Goal: Task Accomplishment & Management: Use online tool/utility

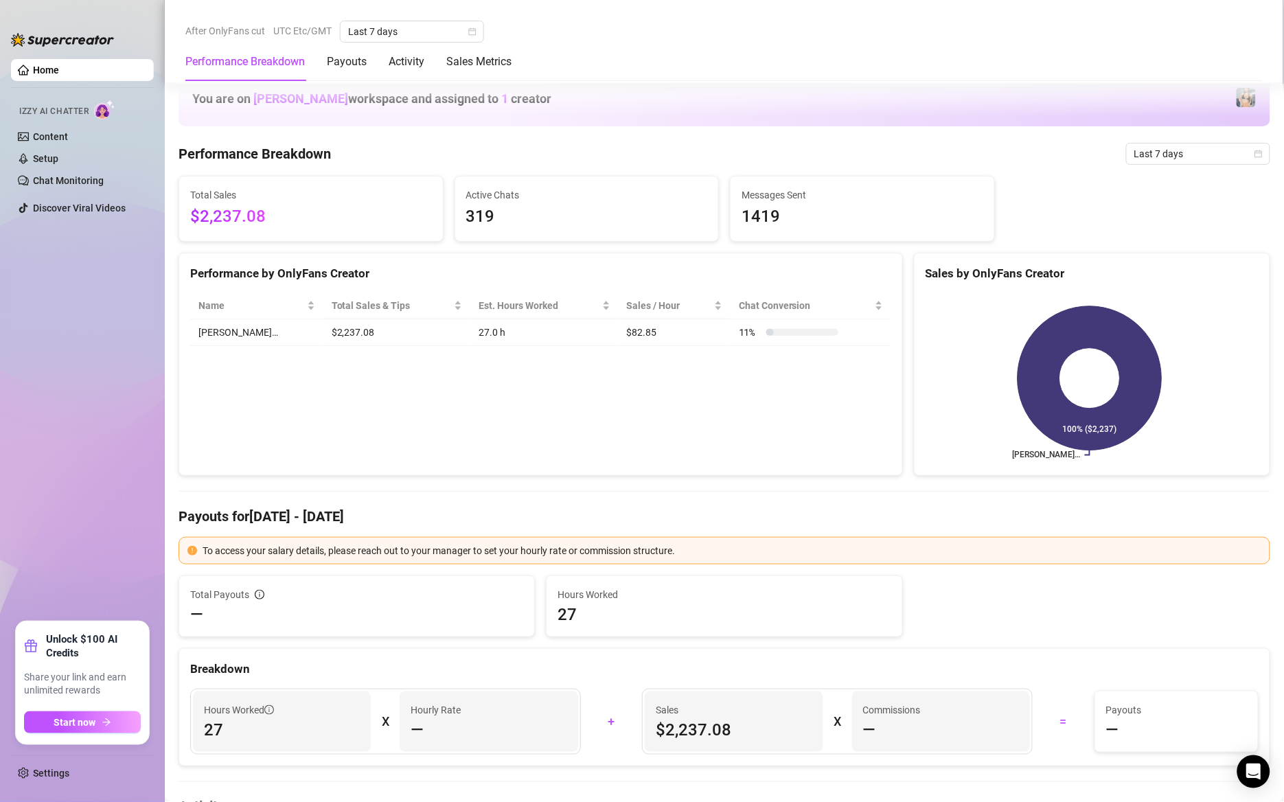
scroll to position [412, 0]
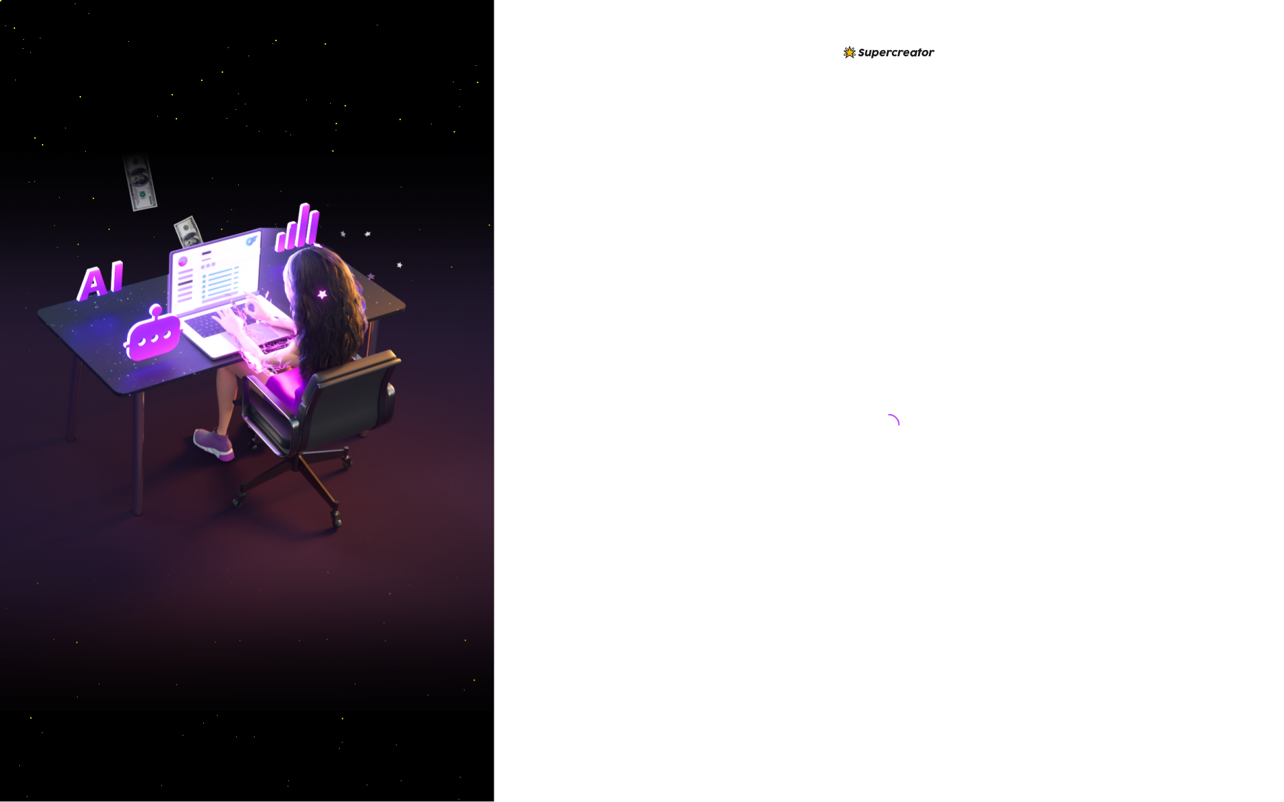
click at [946, 286] on div at bounding box center [889, 412] width 306 height 736
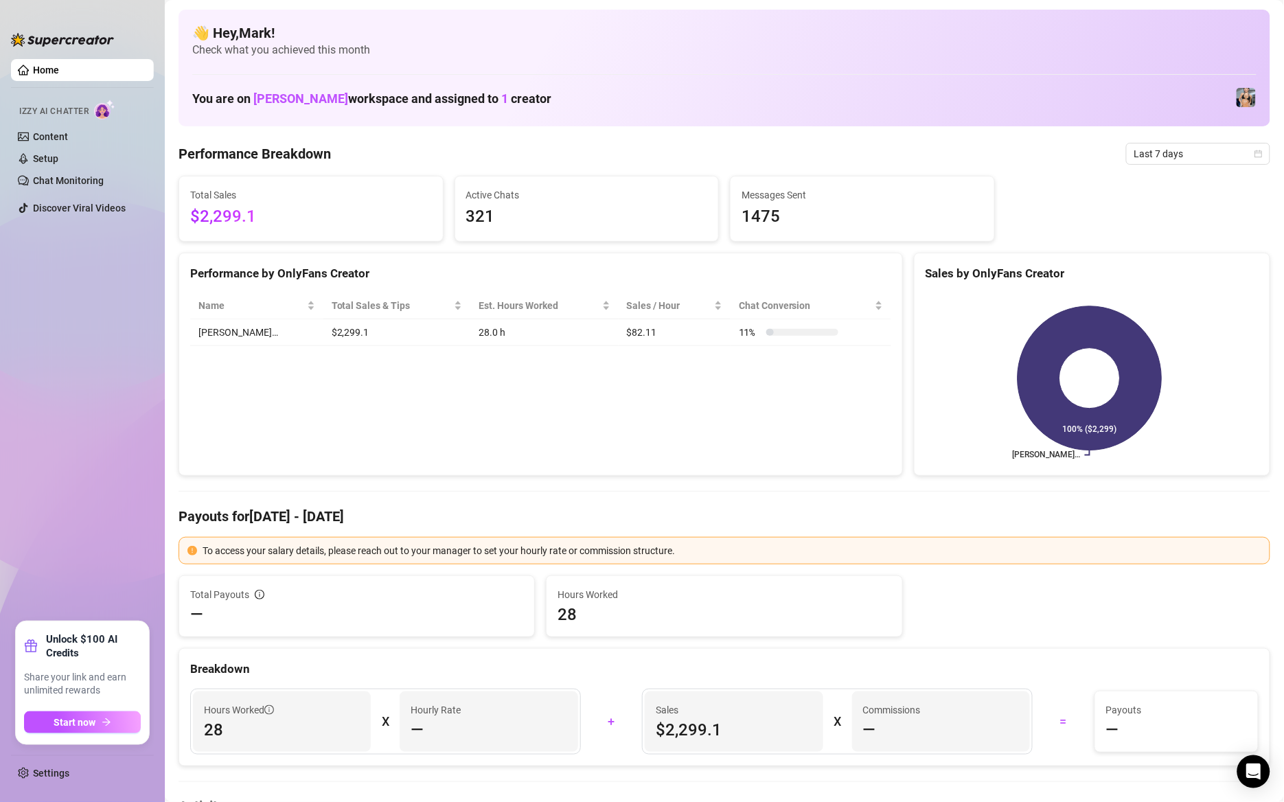
click at [565, 442] on div "Performance by OnlyFans Creator Name Total Sales & Tips Est. Hours Worked Sales…" at bounding box center [541, 365] width 725 height 224
click at [739, 298] on div "Chat Conversion" at bounding box center [811, 305] width 144 height 15
